Goal: Navigation & Orientation: Find specific page/section

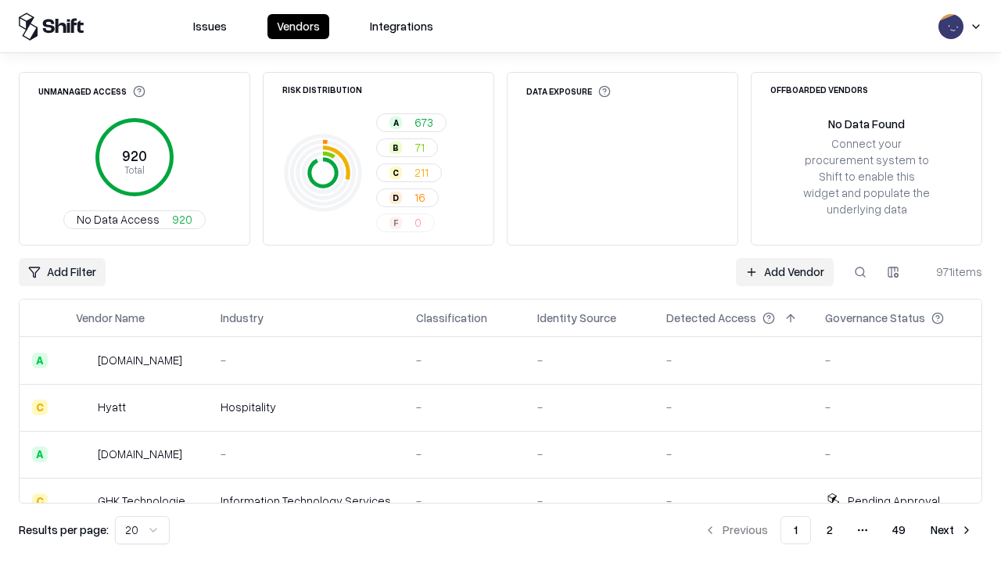
click at [142, 530] on html "Issues Vendors Integrations Unmanaged Access 920 Total No Data Access 920 Risk …" at bounding box center [500, 281] width 1001 height 563
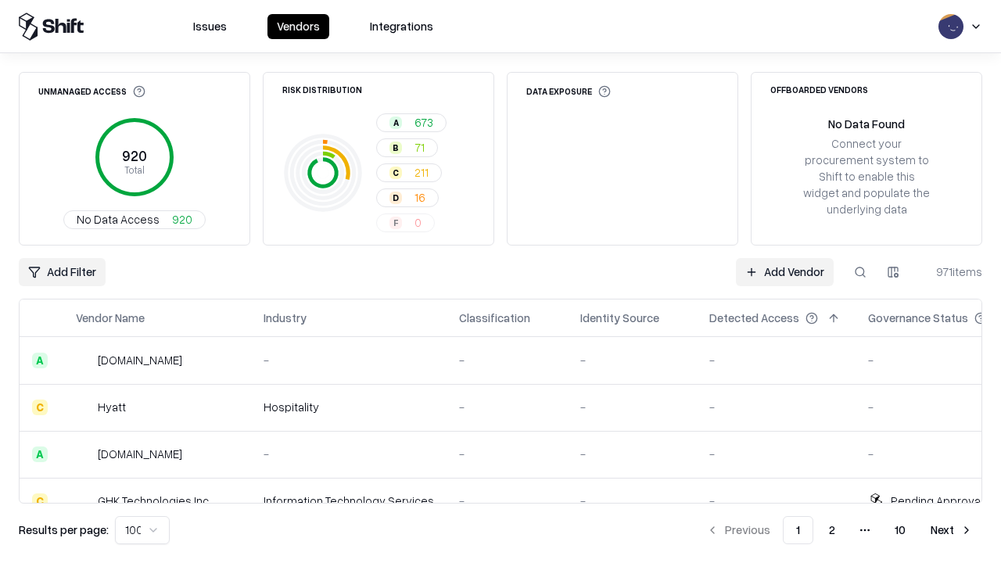
click at [952, 530] on button "Next" at bounding box center [951, 530] width 61 height 28
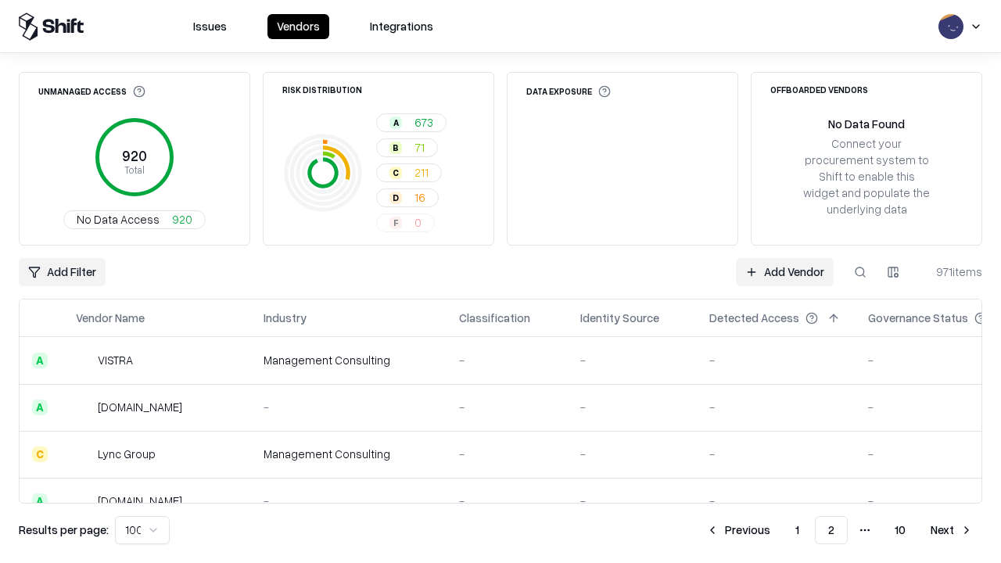
click at [952, 530] on button "Next" at bounding box center [951, 530] width 61 height 28
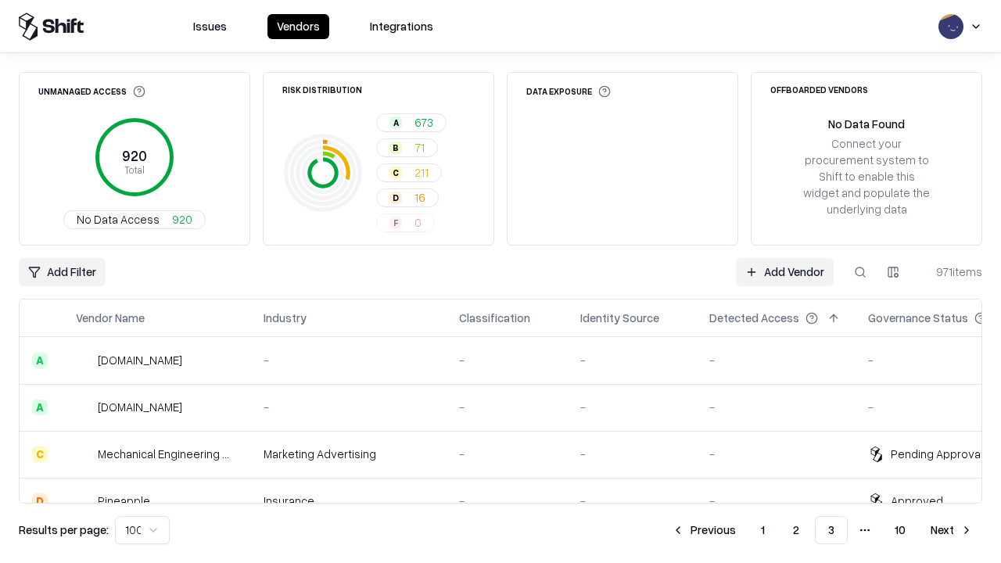
click at [952, 530] on button "Next" at bounding box center [951, 530] width 61 height 28
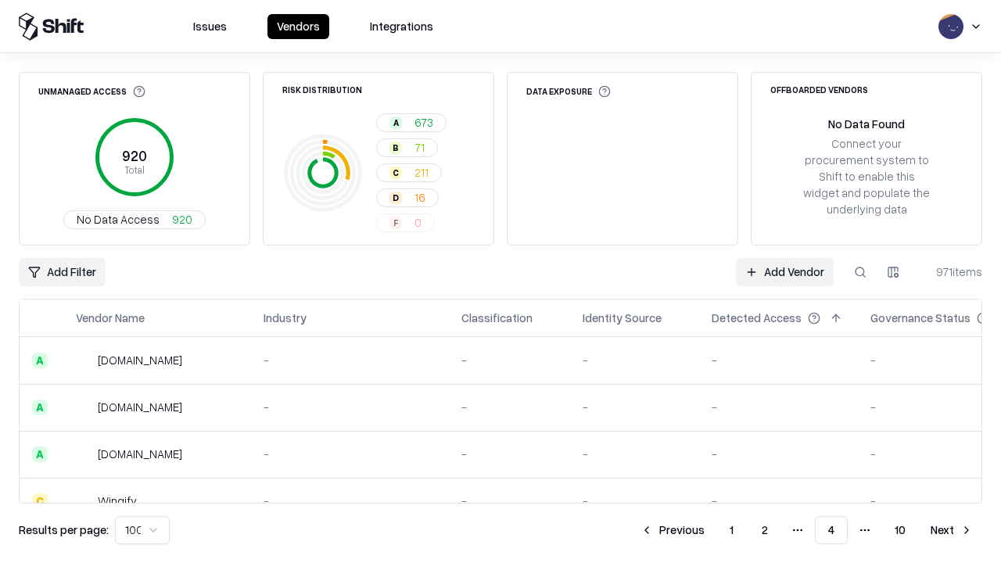
click at [952, 530] on button "Next" at bounding box center [951, 530] width 61 height 28
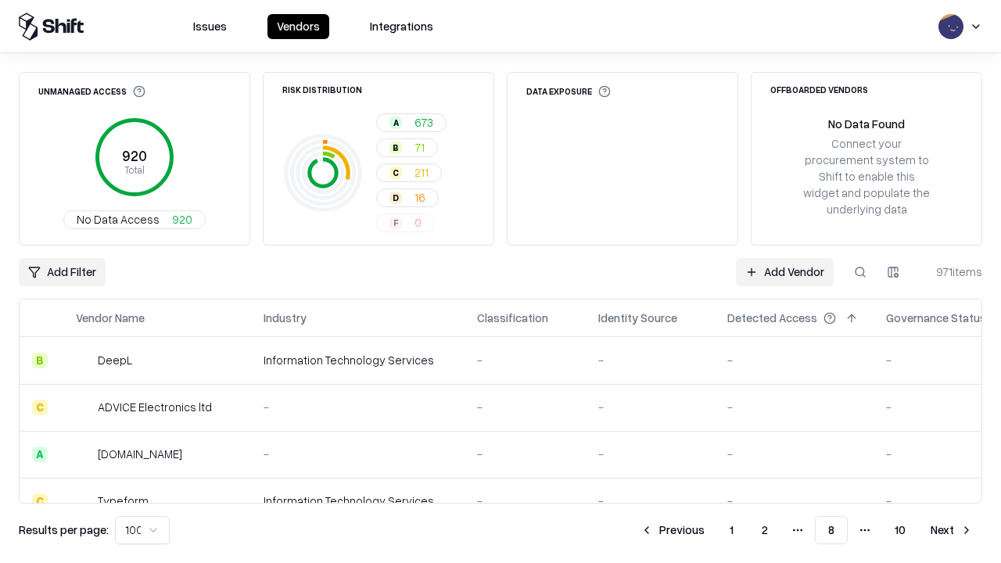
click at [952, 530] on button "Next" at bounding box center [951, 530] width 61 height 28
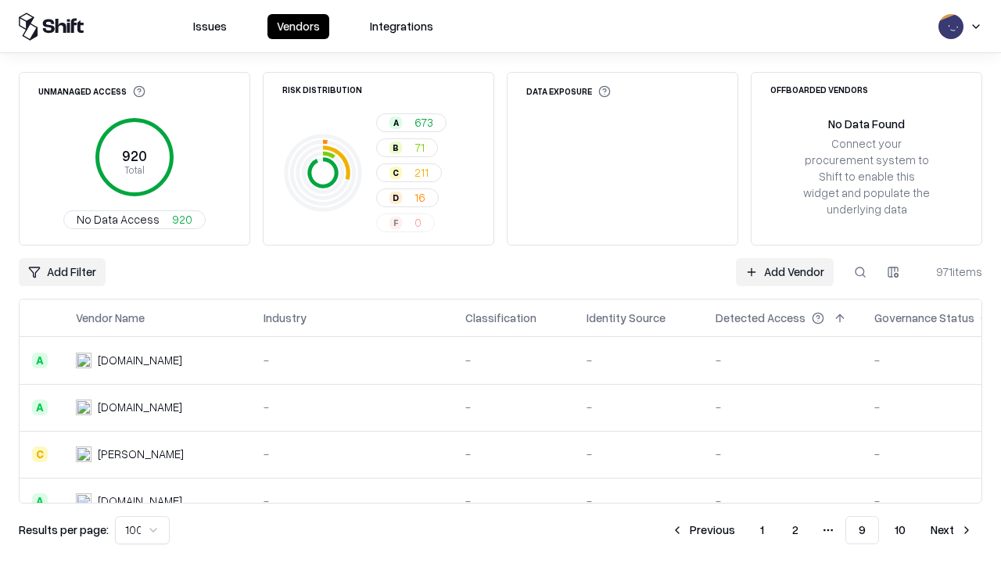
click at [952, 530] on button "Next" at bounding box center [951, 530] width 61 height 28
click at [738, 530] on button "Previous" at bounding box center [738, 530] width 83 height 28
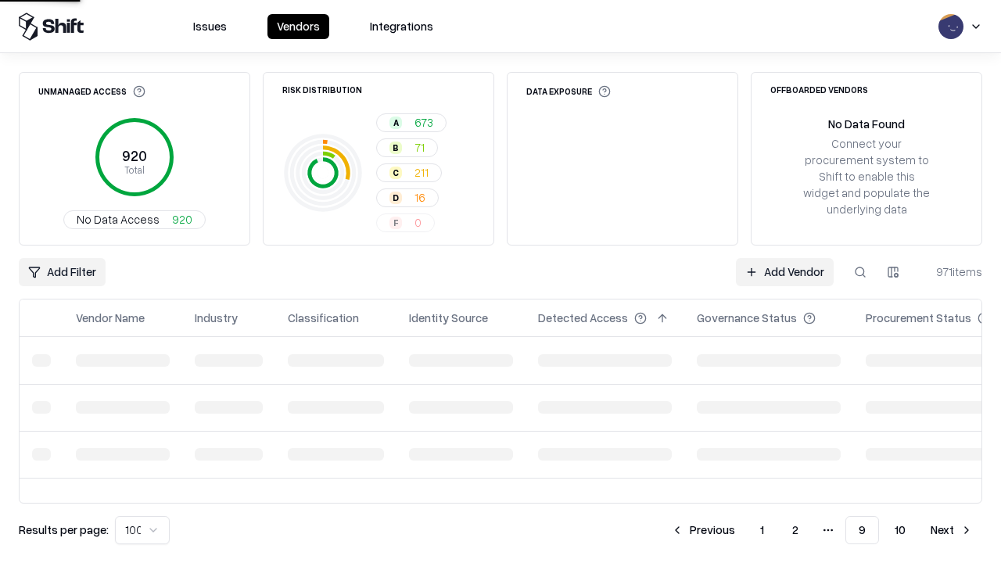
click at [703, 530] on button "Previous" at bounding box center [703, 530] width 83 height 28
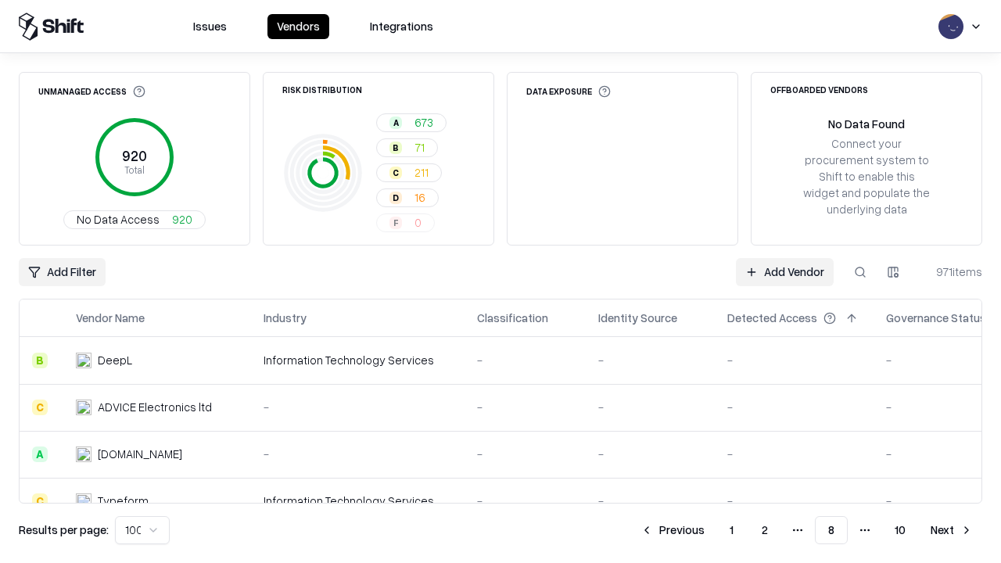
click at [673, 530] on button "Previous" at bounding box center [672, 530] width 83 height 28
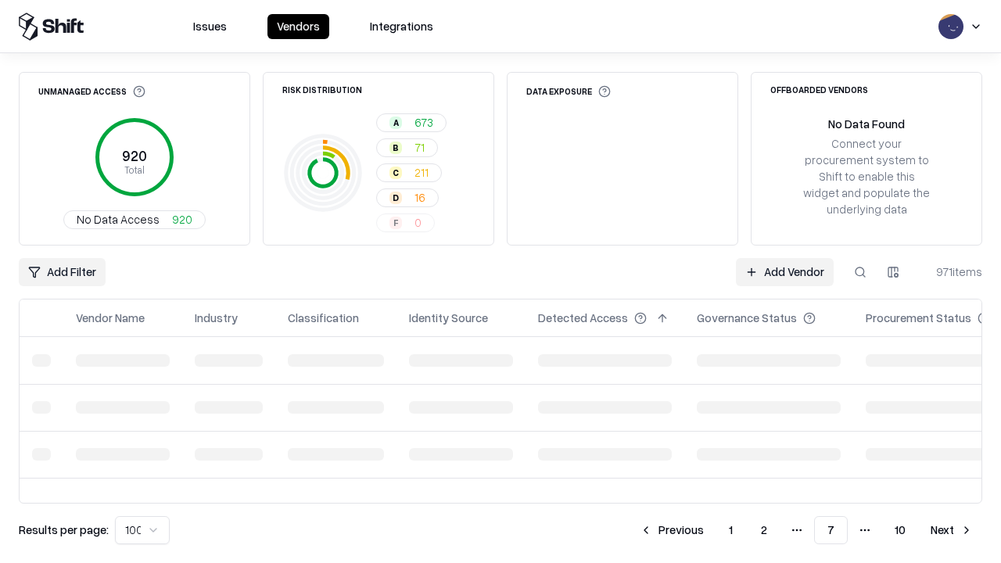
click at [672, 530] on button "Previous" at bounding box center [671, 530] width 83 height 28
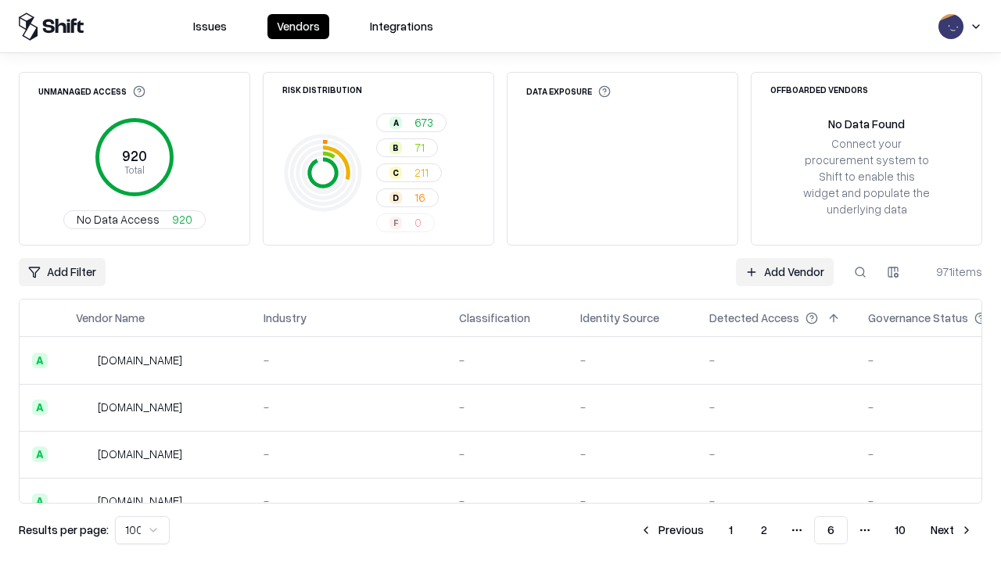
click at [672, 530] on button "Previous" at bounding box center [671, 530] width 83 height 28
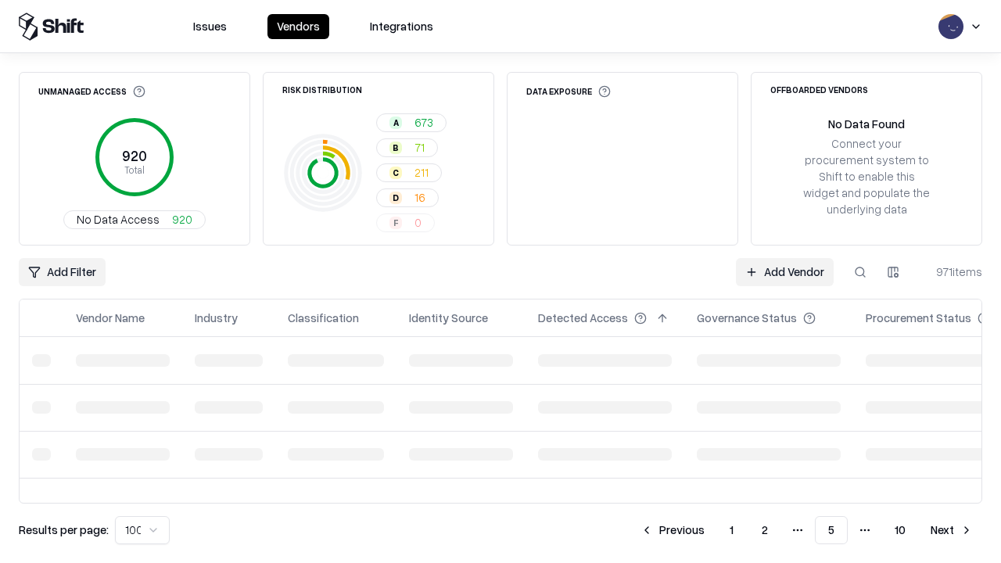
click at [673, 530] on button "Previous" at bounding box center [672, 530] width 83 height 28
